Goal: Task Accomplishment & Management: Use online tool/utility

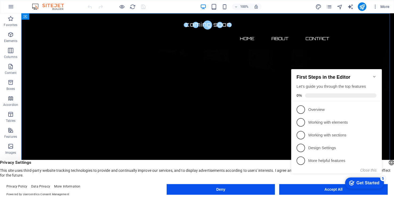
click at [367, 183] on div "Get Started" at bounding box center [367, 183] width 23 height 5
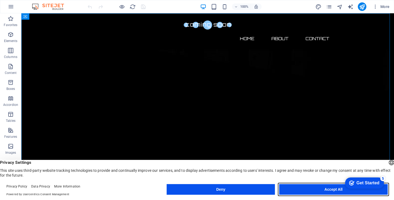
click at [326, 191] on button "Accept All" at bounding box center [333, 189] width 108 height 11
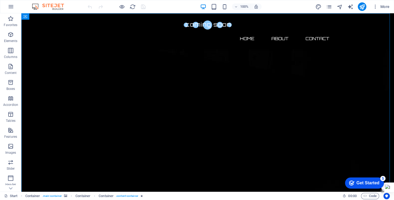
drag, startPoint x: 45, startPoint y: 14, endPoint x: 388, endPoint y: 187, distance: 383.9
click at [388, 187] on div at bounding box center [387, 188] width 13 height 10
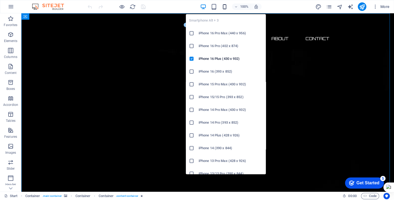
click at [225, 7] on icon "button" at bounding box center [224, 7] width 6 height 6
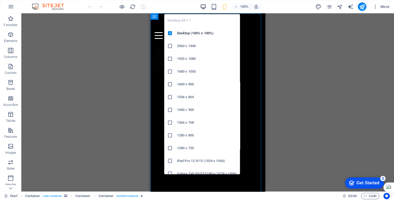
click at [203, 7] on icon "button" at bounding box center [203, 7] width 6 height 6
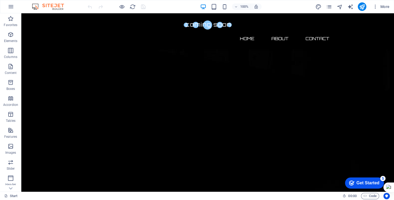
scroll to position [61, 0]
click at [375, 8] on icon "button" at bounding box center [374, 6] width 5 height 5
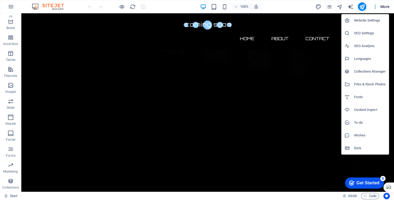
click at [155, 27] on div at bounding box center [197, 100] width 394 height 200
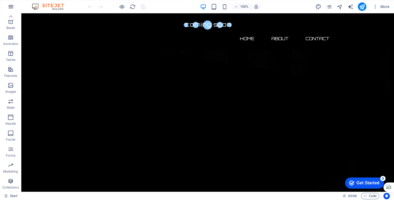
click at [11, 7] on icon "button" at bounding box center [11, 6] width 6 height 6
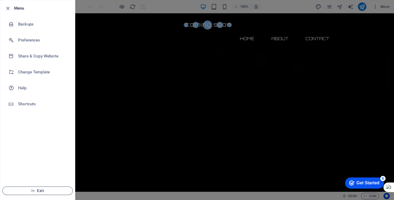
click at [42, 193] on span "Exit" at bounding box center [37, 191] width 61 height 4
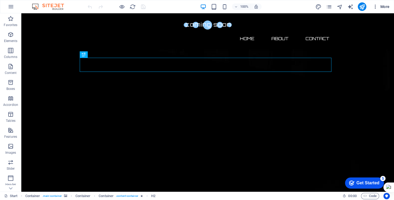
click at [386, 6] on span "More" at bounding box center [380, 6] width 17 height 5
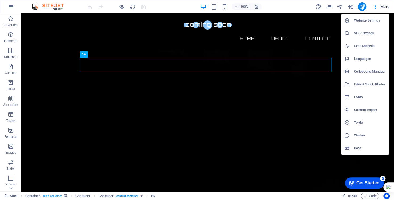
click at [323, 93] on div at bounding box center [197, 100] width 394 height 200
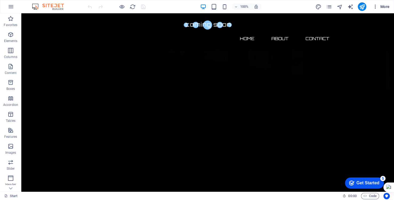
click at [376, 7] on icon "button" at bounding box center [374, 6] width 5 height 5
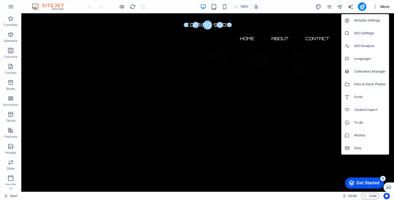
click at [372, 22] on h6 "Website Settings" at bounding box center [370, 20] width 32 height 6
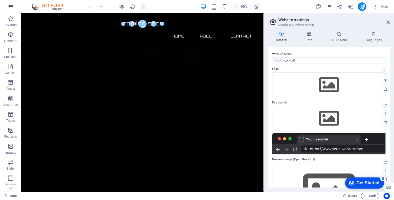
click at [9, 6] on icon "button" at bounding box center [11, 6] width 6 height 6
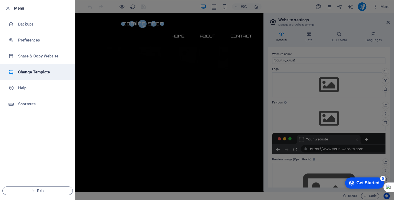
click at [35, 72] on h6 "Change Template" at bounding box center [42, 72] width 49 height 6
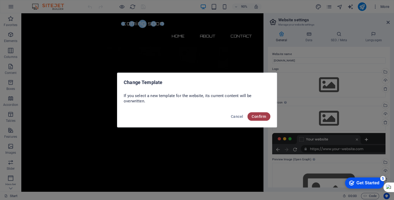
click at [265, 119] on span "Confirm" at bounding box center [259, 117] width 14 height 4
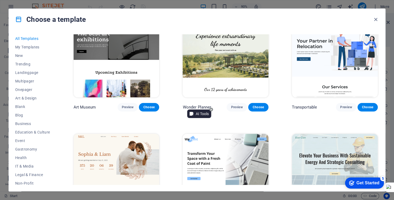
scroll to position [160, 0]
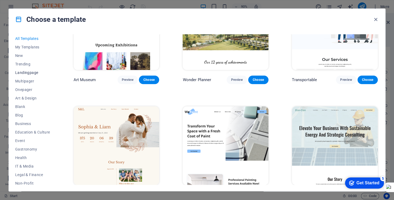
click at [28, 75] on button "Landingpage" at bounding box center [32, 72] width 35 height 9
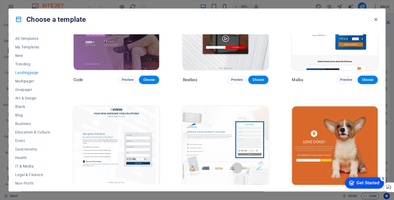
scroll to position [0, 0]
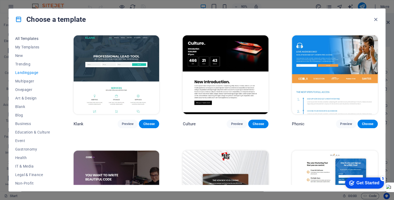
click at [29, 38] on span "All Templates" at bounding box center [32, 39] width 35 height 4
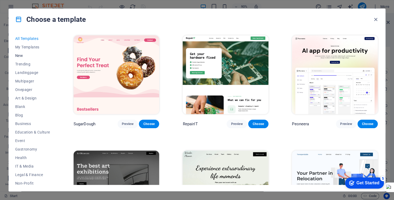
click at [19, 57] on span "New" at bounding box center [32, 56] width 35 height 4
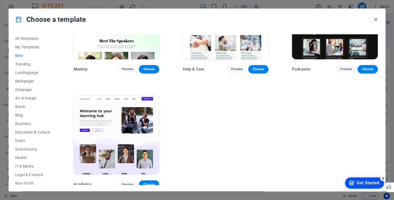
scroll to position [402, 0]
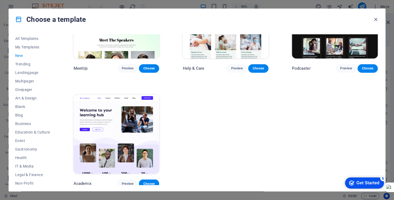
click at [352, 186] on div "checkmark Get Started 5" at bounding box center [364, 183] width 30 height 5
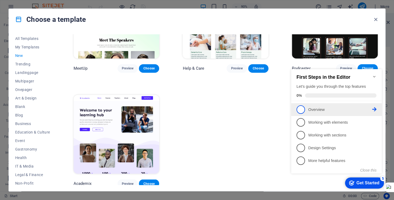
click at [298, 112] on span "1" at bounding box center [300, 110] width 9 height 9
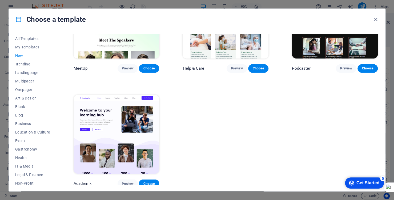
click at [351, 184] on icon "Get Started 5 items remaining, 0% complete" at bounding box center [351, 183] width 5 height 5
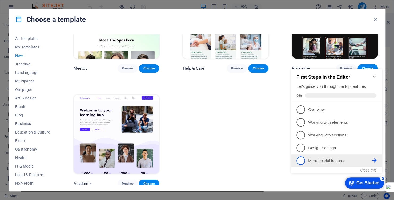
scroll to position [0, 0]
click at [366, 170] on button "Close this" at bounding box center [368, 170] width 16 height 4
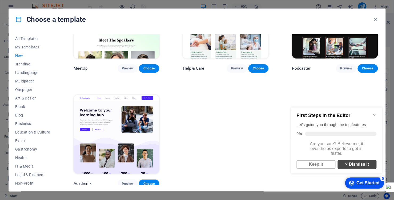
click at [350, 169] on link "× Dismiss it" at bounding box center [356, 164] width 39 height 9
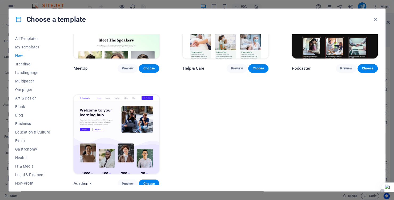
click at [383, 192] on icon at bounding box center [382, 191] width 3 height 3
click at [359, 175] on span "Disable on this site" at bounding box center [364, 173] width 31 height 4
click at [375, 21] on icon "button" at bounding box center [375, 20] width 6 height 6
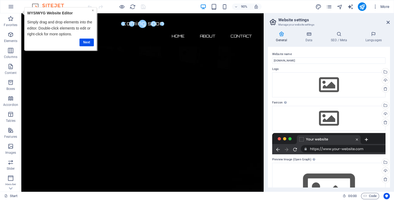
drag, startPoint x: 93, startPoint y: 11, endPoint x: 113, endPoint y: 18, distance: 20.9
click at [93, 11] on link "×" at bounding box center [93, 10] width 2 height 4
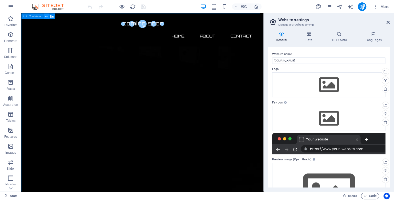
click at [45, 17] on icon at bounding box center [46, 16] width 3 height 5
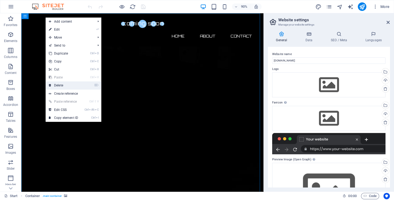
click at [60, 86] on link "⌦ Delete" at bounding box center [64, 86] width 36 height 8
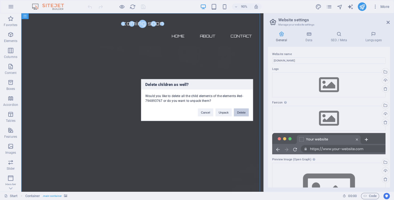
click at [241, 114] on button "Delete" at bounding box center [241, 113] width 15 height 8
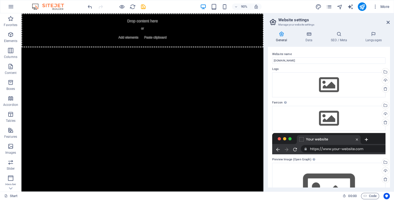
click at [55, 6] on img at bounding box center [51, 6] width 40 height 6
click at [90, 6] on icon "undo" at bounding box center [90, 7] width 6 height 6
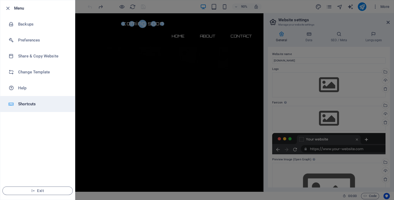
click at [43, 105] on h6 "Shortcuts" at bounding box center [42, 104] width 49 height 6
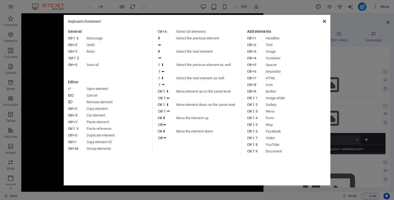
click at [325, 21] on icon at bounding box center [324, 21] width 3 height 4
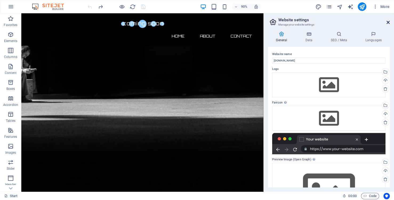
click at [388, 23] on icon at bounding box center [387, 22] width 3 height 4
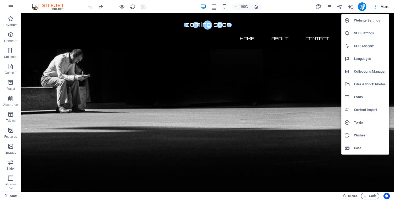
click at [383, 9] on div at bounding box center [197, 100] width 394 height 200
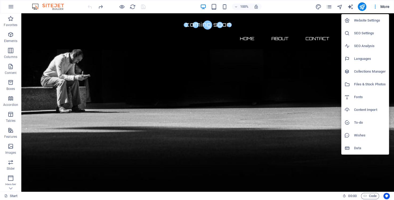
click at [317, 46] on div at bounding box center [197, 100] width 394 height 200
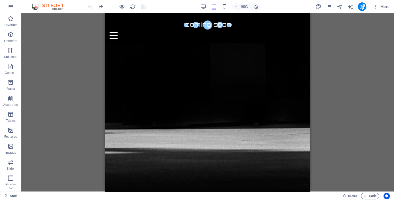
click at [70, 60] on div "Drag here to replace the existing content. Press “Ctrl” if you want to create a…" at bounding box center [207, 102] width 372 height 179
click at [60, 9] on img at bounding box center [51, 6] width 40 height 6
click at [12, 6] on icon "button" at bounding box center [11, 6] width 6 height 6
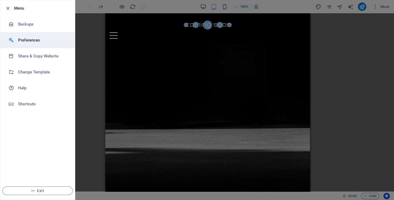
click at [29, 40] on h6 "Preferences" at bounding box center [42, 40] width 49 height 6
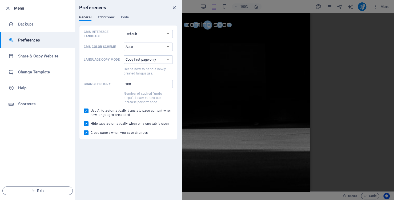
click at [101, 19] on span "Editor view" at bounding box center [106, 17] width 17 height 7
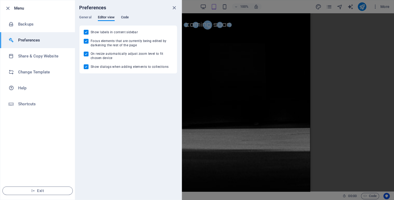
click at [125, 18] on span "Code" at bounding box center [125, 17] width 8 height 7
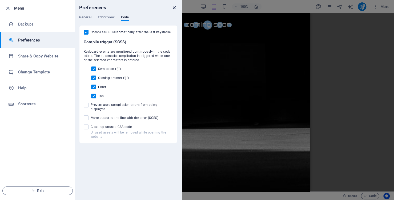
click at [176, 7] on icon "close" at bounding box center [174, 8] width 6 height 6
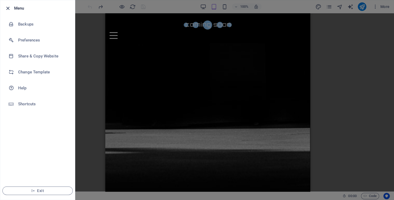
click at [6, 9] on icon "button" at bounding box center [8, 8] width 6 height 6
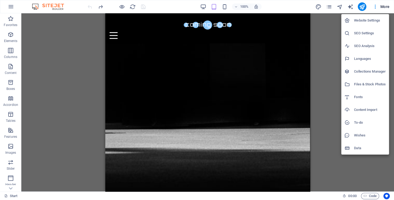
click at [69, 122] on div at bounding box center [197, 100] width 394 height 200
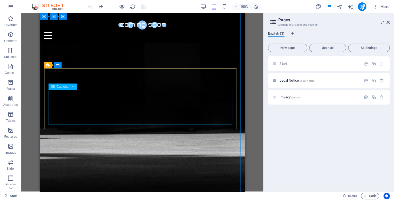
scroll to position [70, 0]
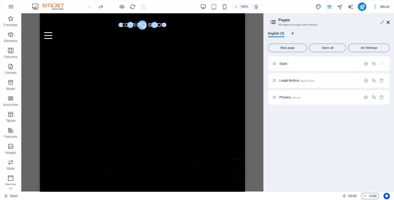
click at [387, 24] on icon at bounding box center [387, 22] width 3 height 4
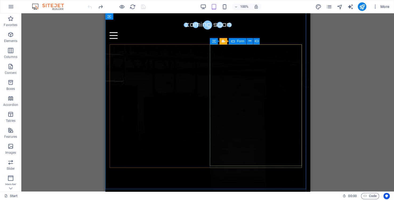
scroll to position [403, 0]
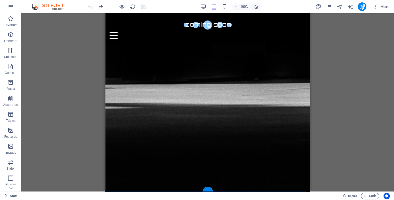
drag, startPoint x: 207, startPoint y: 190, endPoint x: 58, endPoint y: 176, distance: 150.4
click at [207, 190] on div "+" at bounding box center [207, 189] width 10 height 5
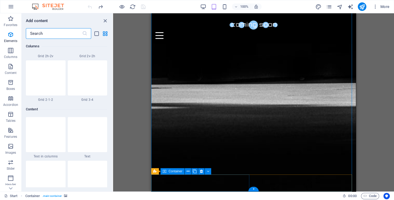
scroll to position [932, 0]
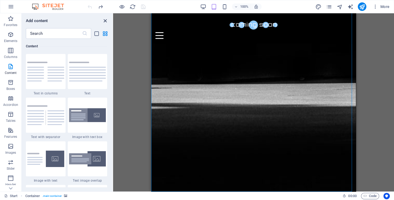
click at [105, 21] on icon "close panel" at bounding box center [105, 21] width 6 height 6
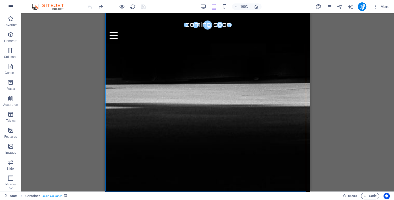
click at [10, 7] on icon "button" at bounding box center [11, 6] width 6 height 6
